Goal: Use online tool/utility

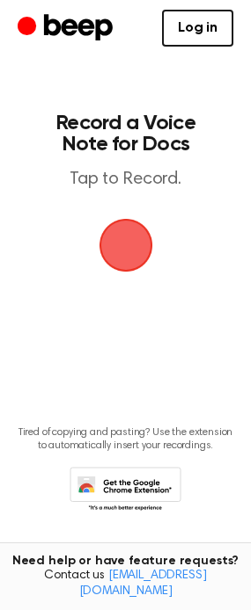
click at [120, 244] on span "button" at bounding box center [125, 245] width 60 height 60
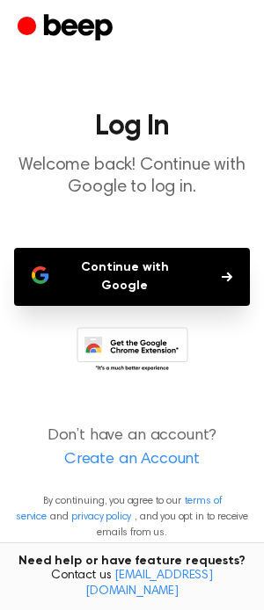
click at [135, 271] on button "Continue with Google" at bounding box center [132, 277] width 236 height 58
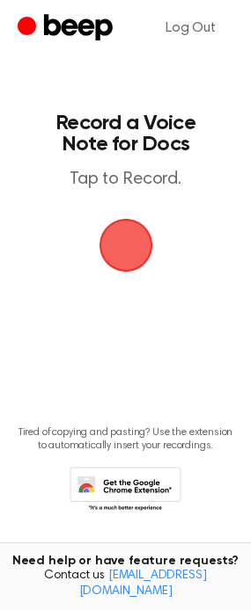
click at [134, 251] on span "button" at bounding box center [126, 245] width 74 height 74
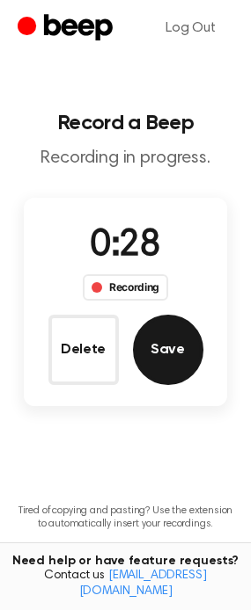
click at [161, 347] on button "Save" at bounding box center [168, 350] width 70 height 70
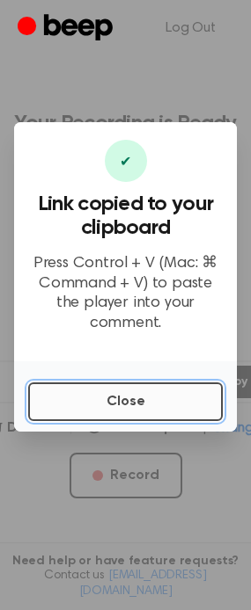
click at [135, 396] on button "Close" at bounding box center [125, 402] width 194 height 39
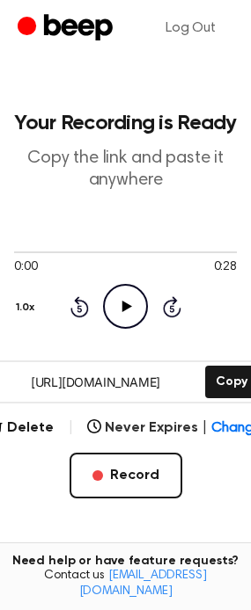
click at [117, 308] on icon "Play Audio" at bounding box center [125, 306] width 45 height 45
click at [178, 249] on div at bounding box center [125, 252] width 223 height 14
click at [121, 308] on icon at bounding box center [125, 306] width 8 height 11
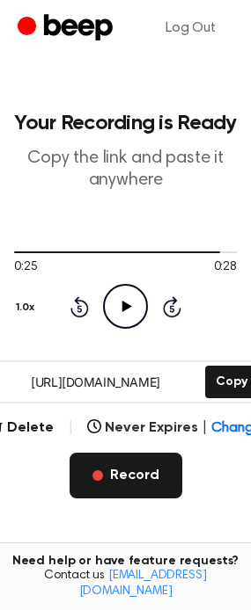
click at [147, 472] on button "Record" at bounding box center [125, 476] width 113 height 46
